Goal: Transaction & Acquisition: Purchase product/service

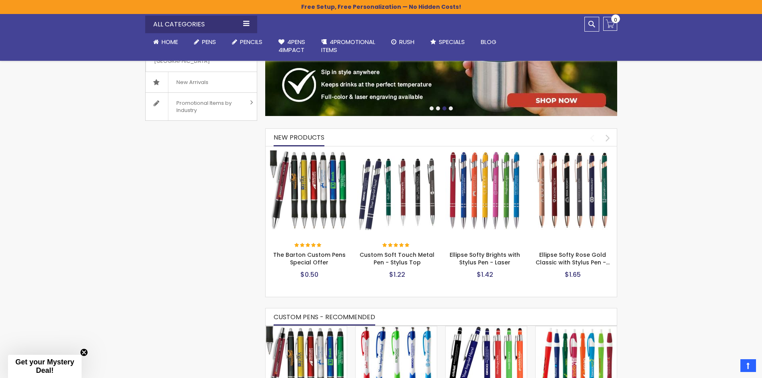
scroll to position [294, 0]
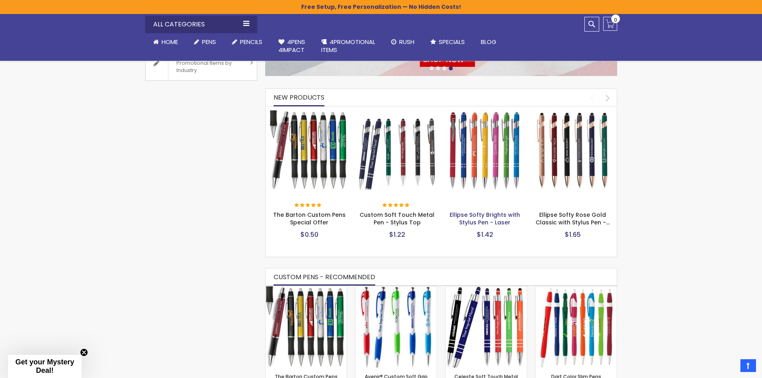
click at [480, 213] on link "Ellipse Softy Brights with Stylus Pen - Laser" at bounding box center [484, 219] width 70 height 16
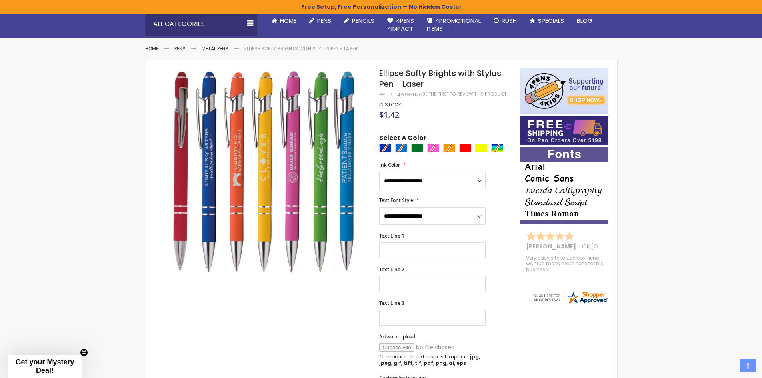
scroll to position [80, 0]
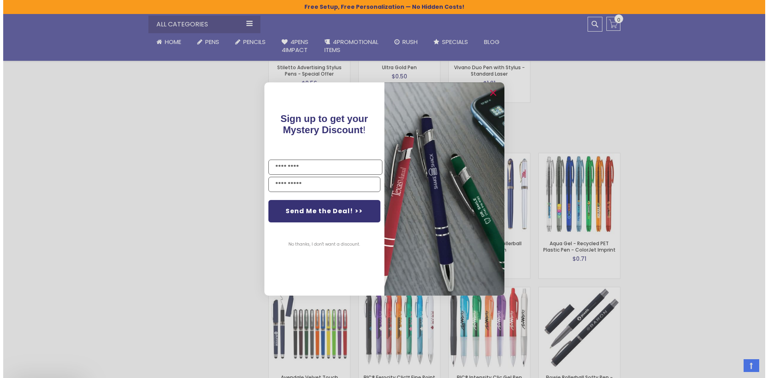
scroll to position [1214, 0]
